Goal: Task Accomplishment & Management: Complete application form

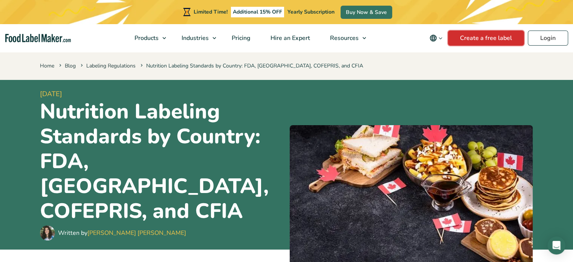
click at [480, 39] on link "Create a free label" at bounding box center [486, 38] width 76 height 15
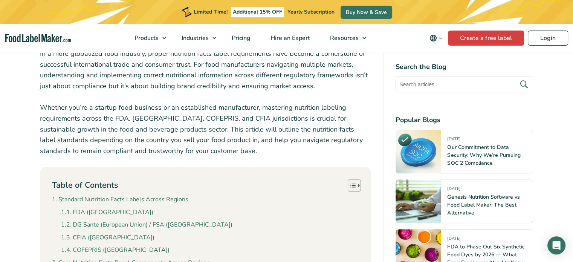
scroll to position [38, 0]
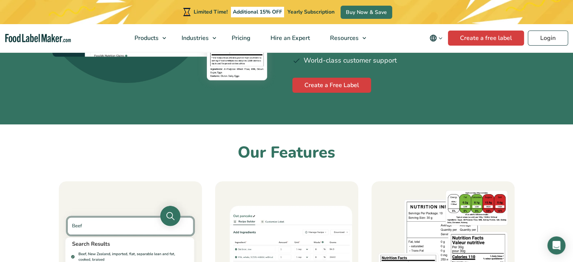
scroll to position [264, 0]
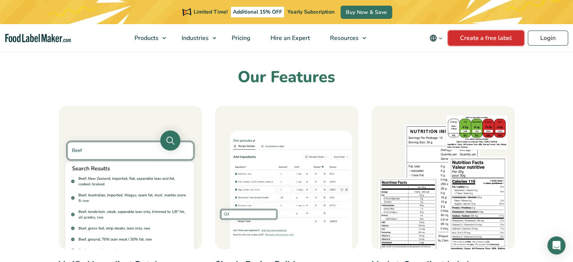
click at [486, 38] on link "Create a free label" at bounding box center [486, 38] width 76 height 15
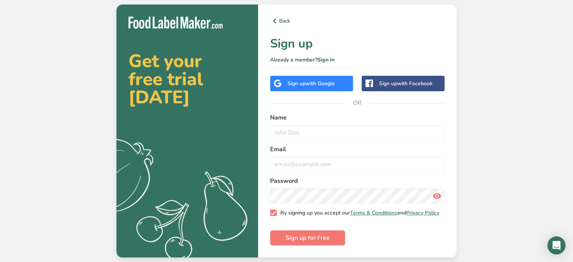
click at [277, 213] on span "By signing up you accept our Terms & Conditions and Privacy Policy" at bounding box center [358, 213] width 163 height 7
click at [275, 213] on input "By signing up you accept our Terms & Conditions and Privacy Policy" at bounding box center [272, 212] width 5 height 5
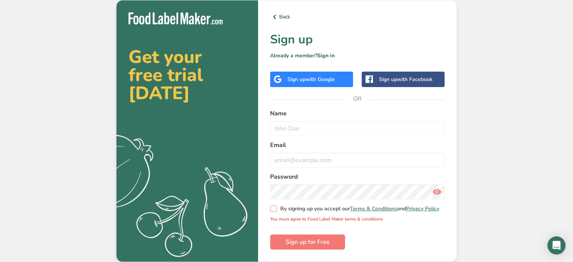
click at [277, 212] on span "By signing up you accept our Terms & Conditions and Privacy Policy" at bounding box center [358, 208] width 163 height 7
click at [275, 211] on input "By signing up you accept our Terms & Conditions and Privacy Policy" at bounding box center [272, 208] width 5 height 5
checkbox input "true"
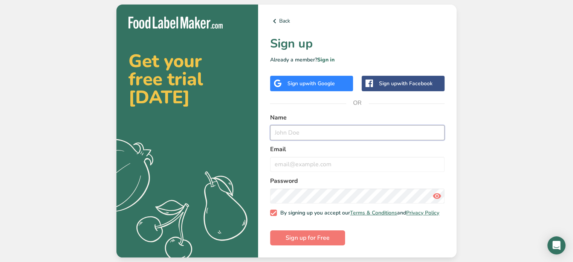
click at [277, 130] on input "text" at bounding box center [357, 132] width 175 height 15
click at [308, 81] on span "with Google" at bounding box center [320, 83] width 29 height 7
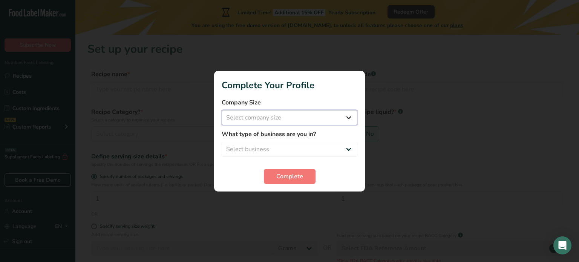
click at [274, 116] on select "Select company size Fewer than 10 Employees 10 to 50 Employees 51 to 500 Employ…" at bounding box center [290, 117] width 136 height 15
click at [339, 89] on h1 "Complete Your Profile" at bounding box center [290, 85] width 136 height 14
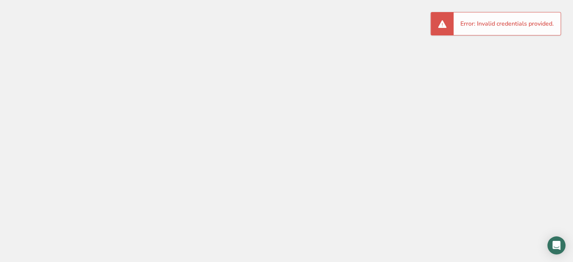
click at [443, 28] on span at bounding box center [442, 23] width 9 height 9
